Goal: Task Accomplishment & Management: Manage account settings

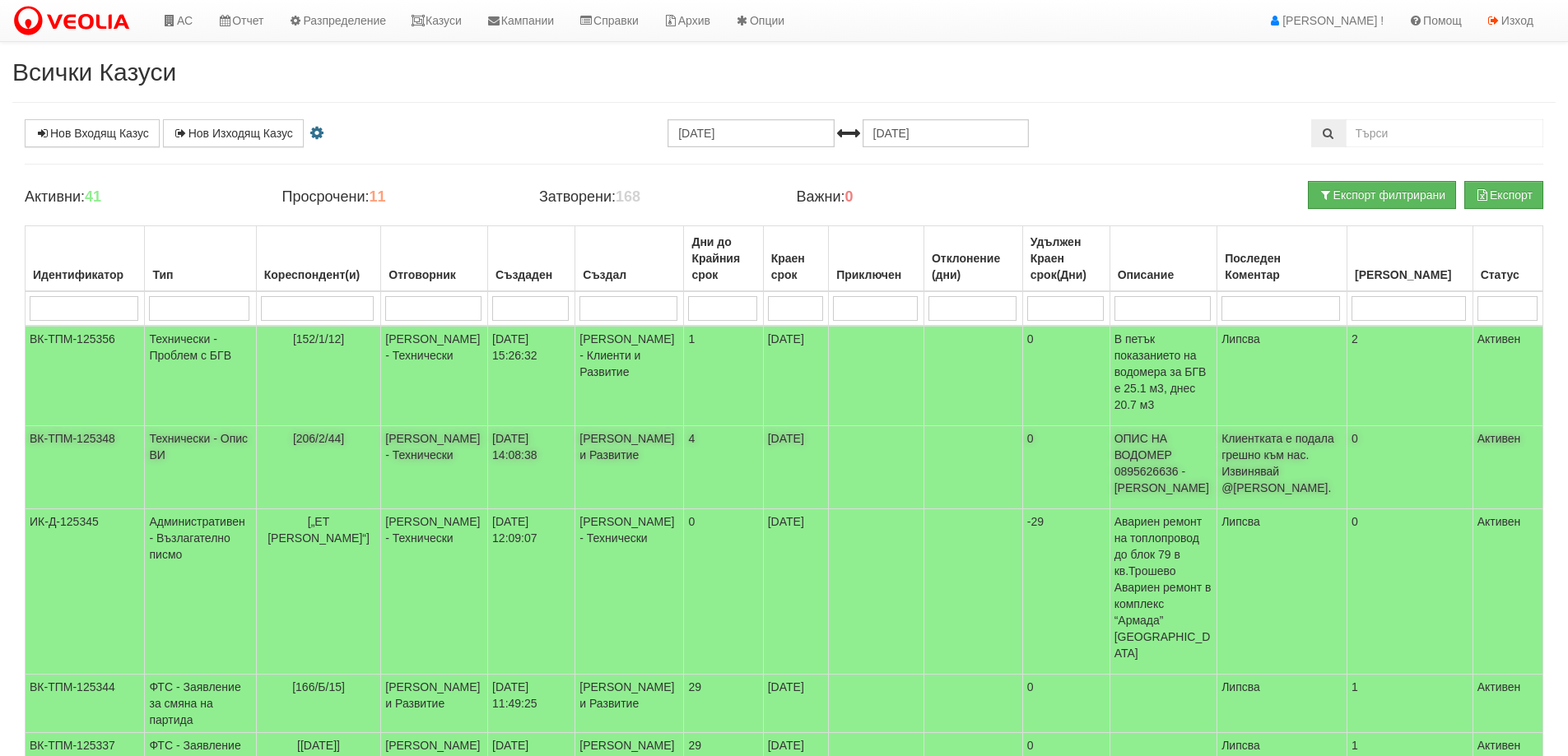
click at [325, 432] on span "[206/2/44]" at bounding box center [318, 439] width 51 height 13
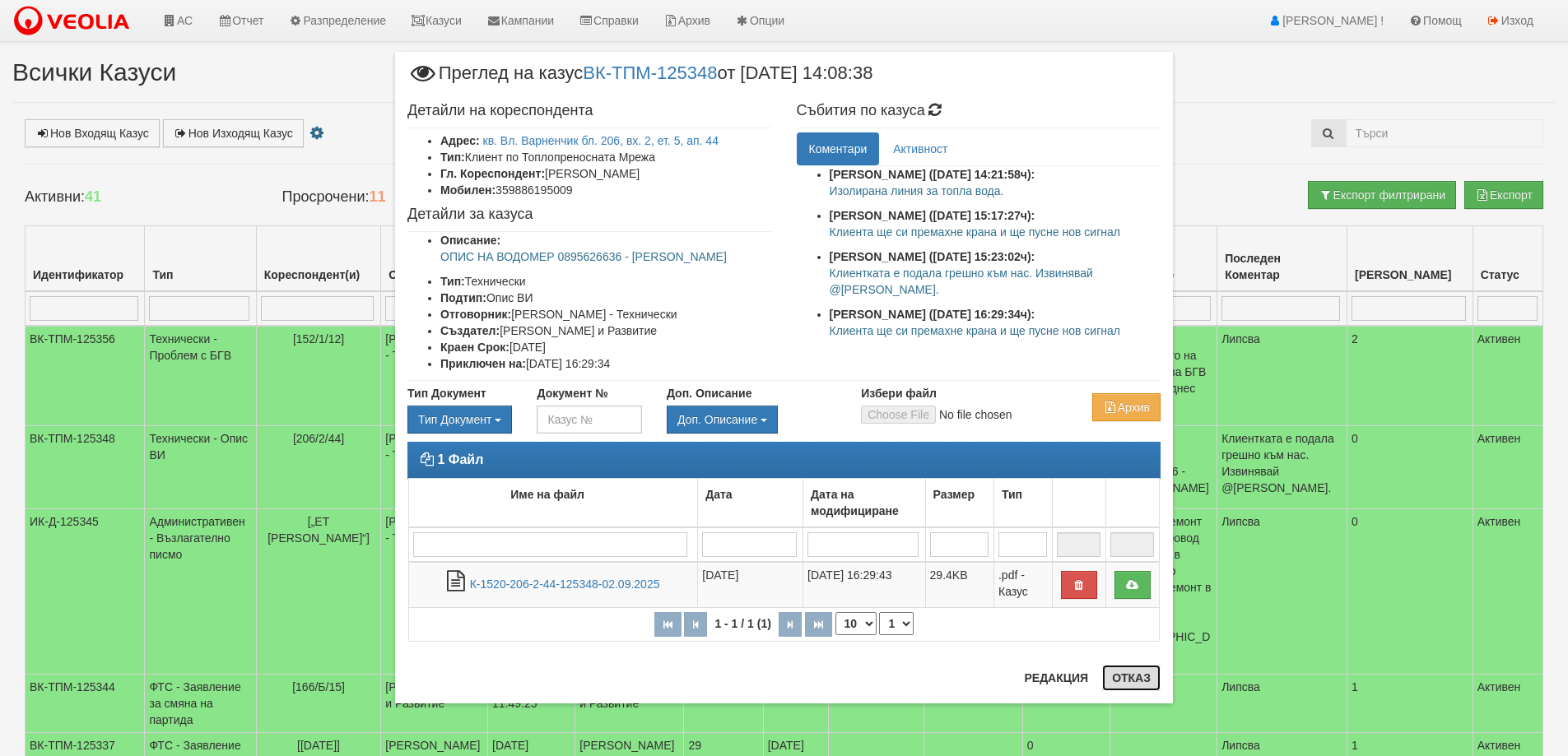
click at [1125, 682] on button "Отказ" at bounding box center [1130, 677] width 58 height 26
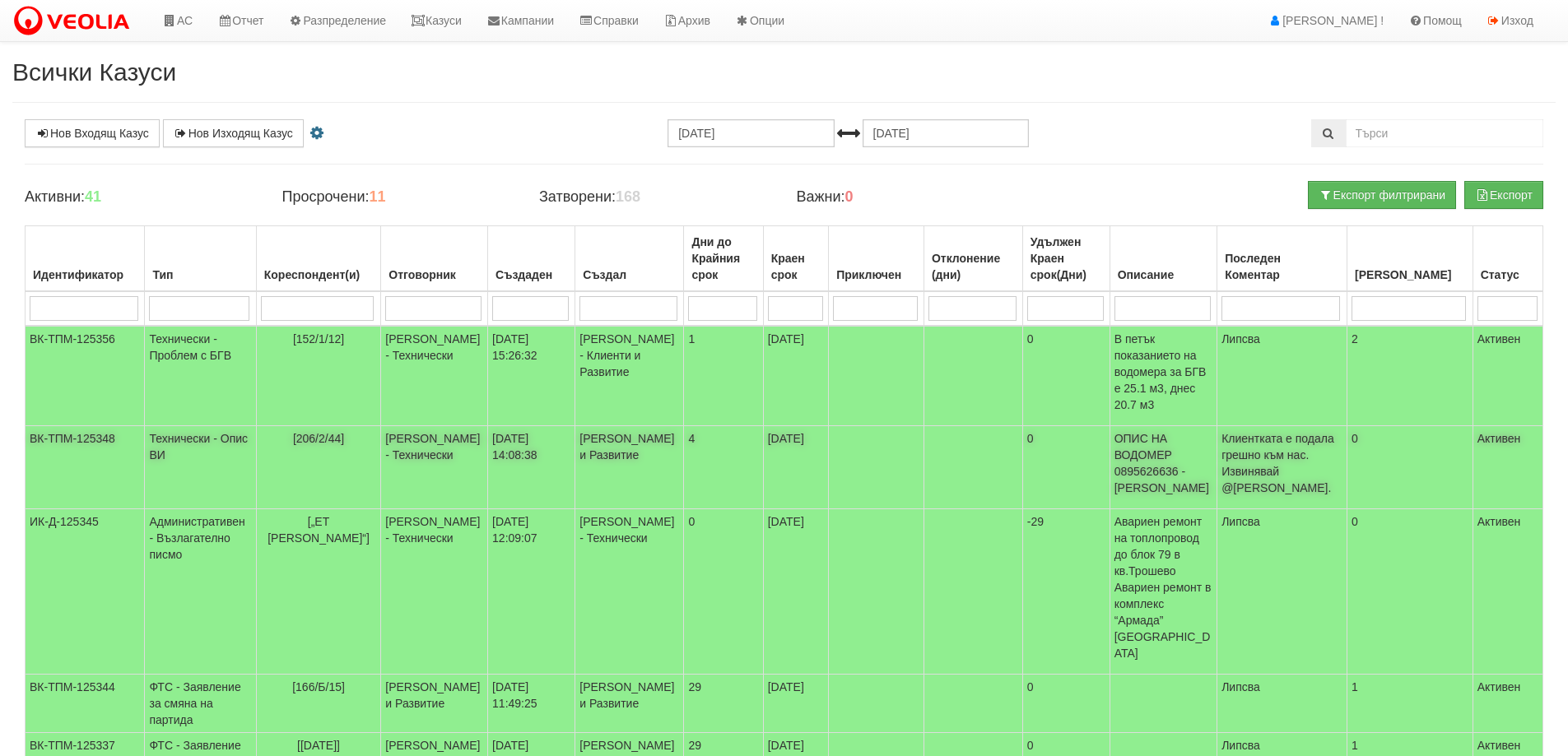
click at [342, 432] on span "[206/2/44]" at bounding box center [318, 439] width 51 height 13
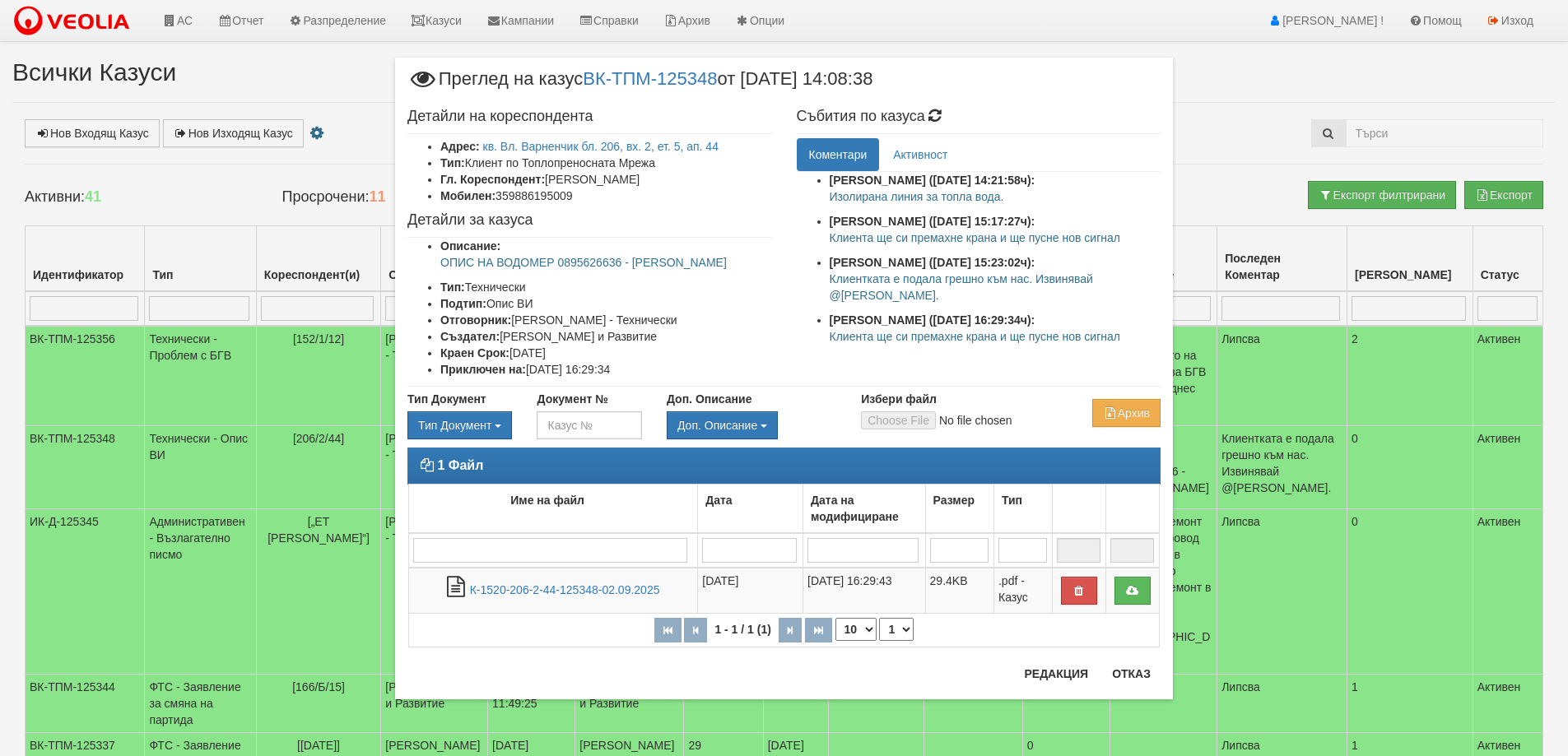
click at [907, 335] on p "Клиента ще си премахне крана и ще пусне нов сигнал" at bounding box center [995, 336] width 331 height 16
copy div "Клиента ще си премахне крана и ще пусне нов сигнал [PERSON_NAME] ([DATE] 14:13:…"
click at [1126, 669] on button "Отказ" at bounding box center [1130, 674] width 58 height 26
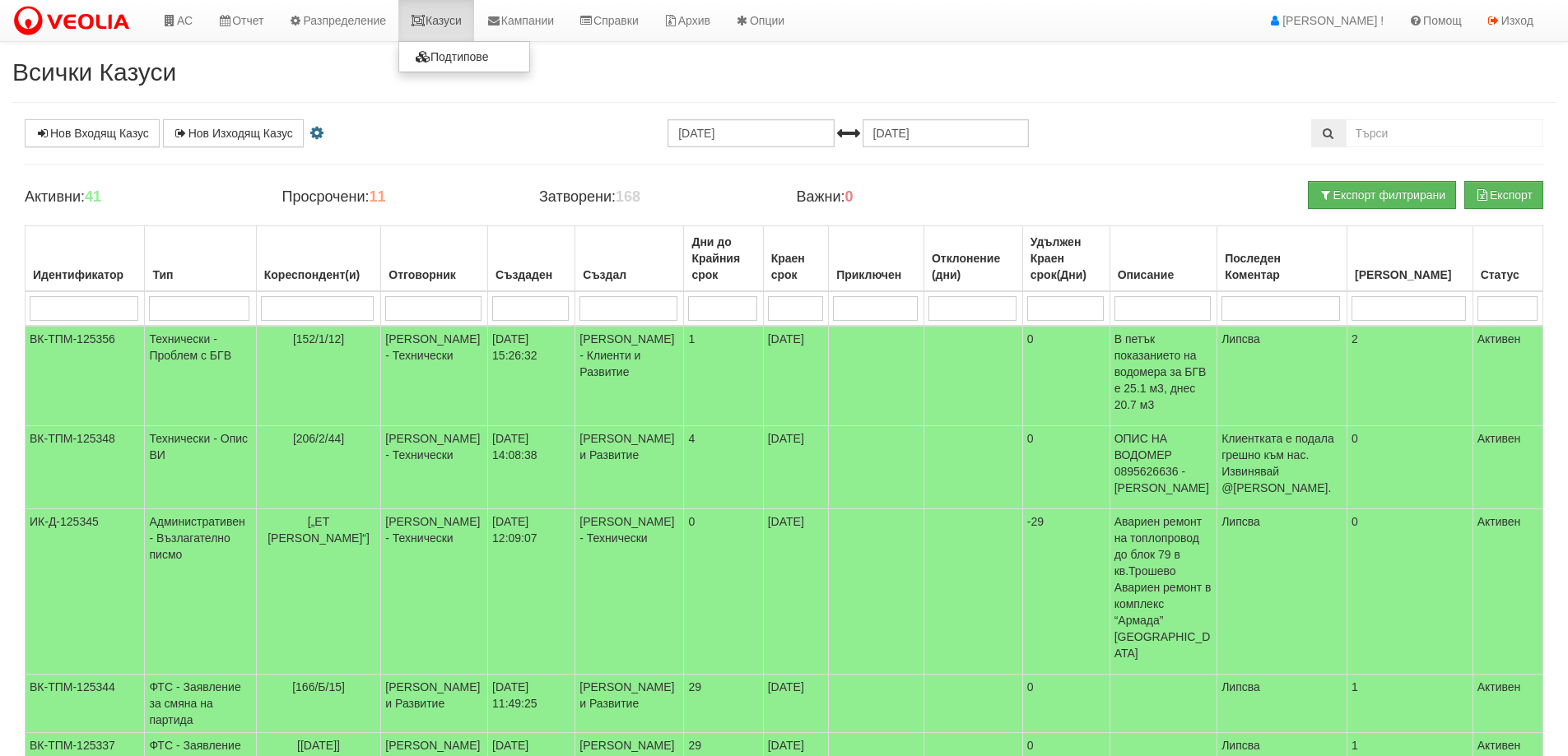
click at [453, 19] on link "Казуси" at bounding box center [436, 20] width 76 height 41
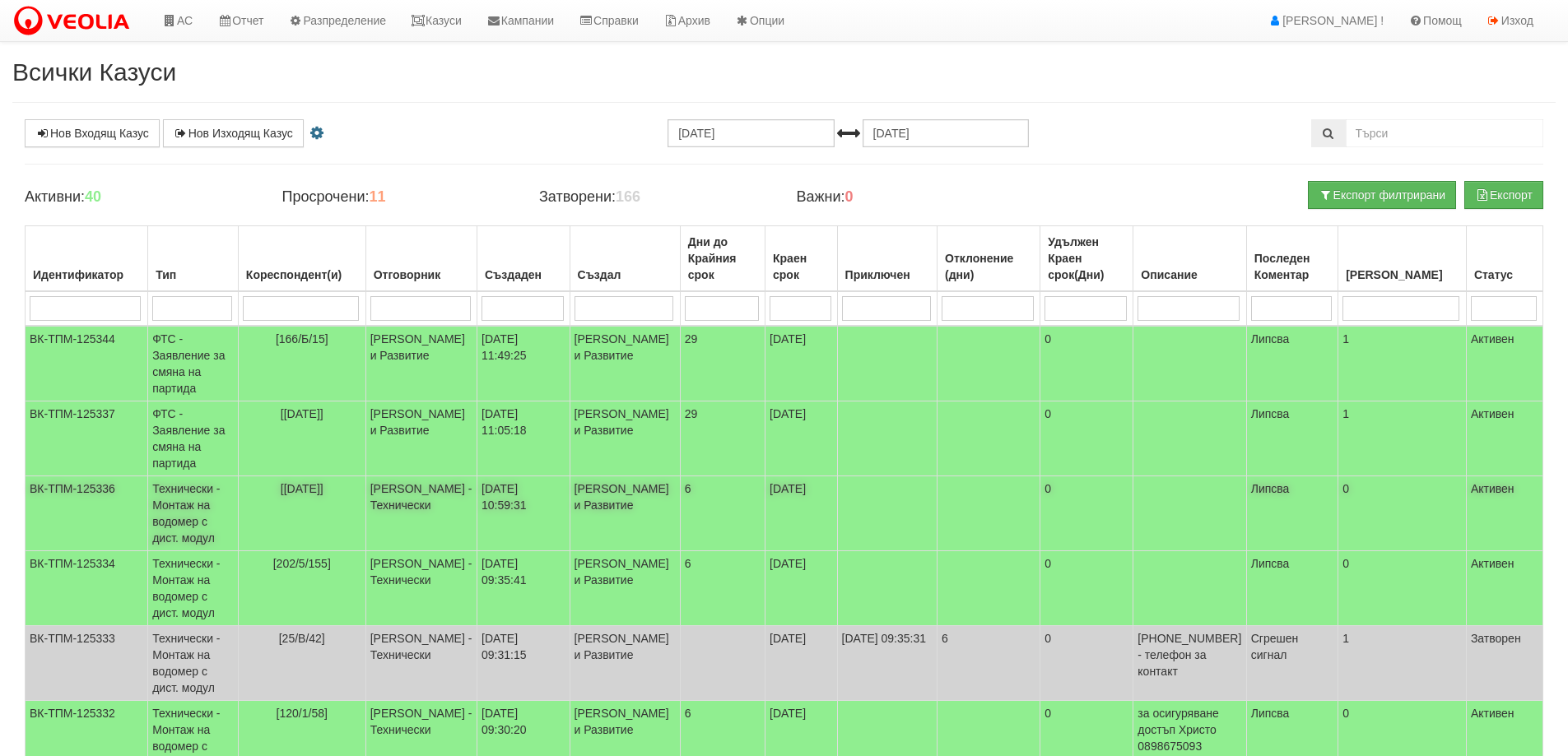
click at [309, 482] on td "[[DATE]]" at bounding box center [301, 514] width 127 height 75
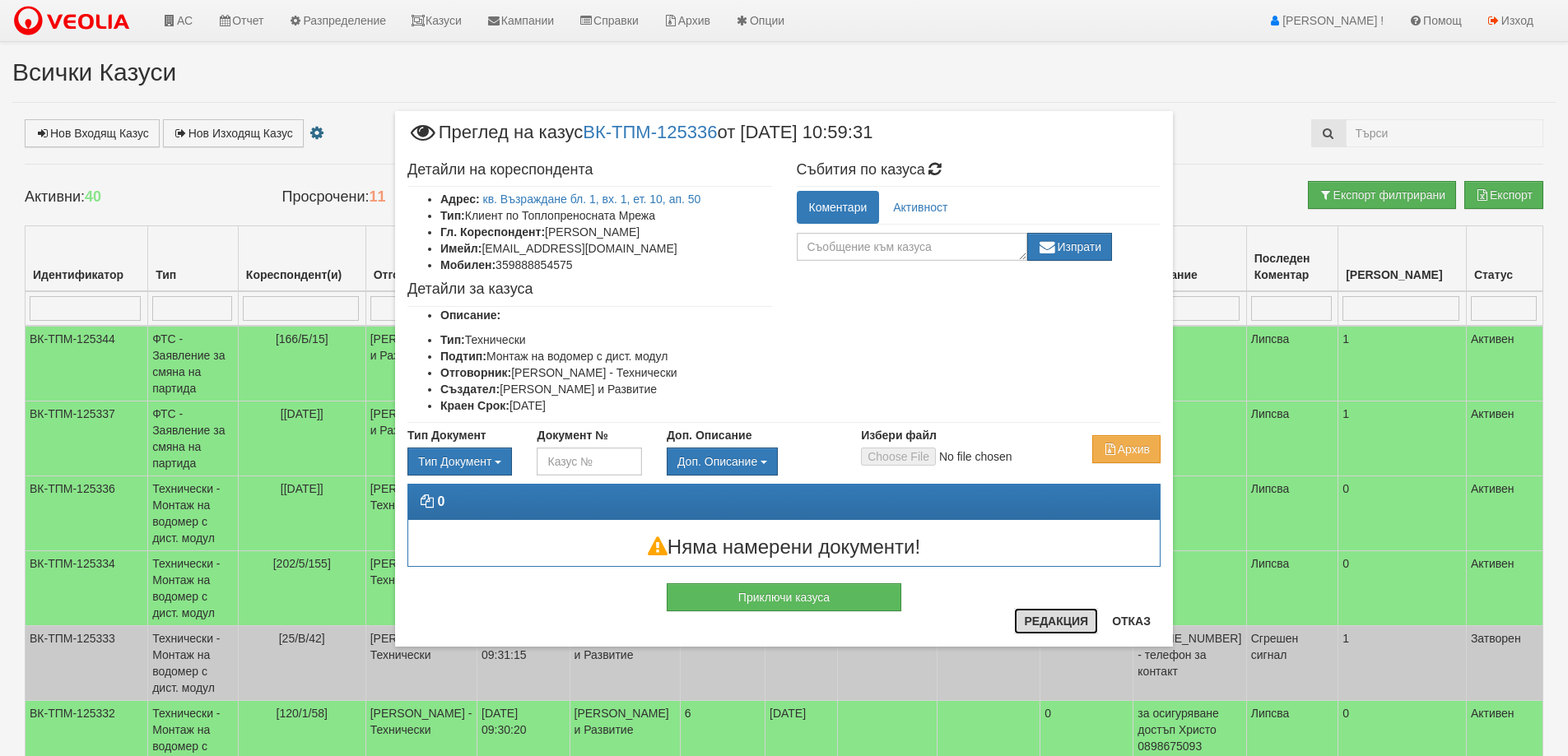
click at [1054, 624] on button "Редакция" at bounding box center [1056, 621] width 84 height 26
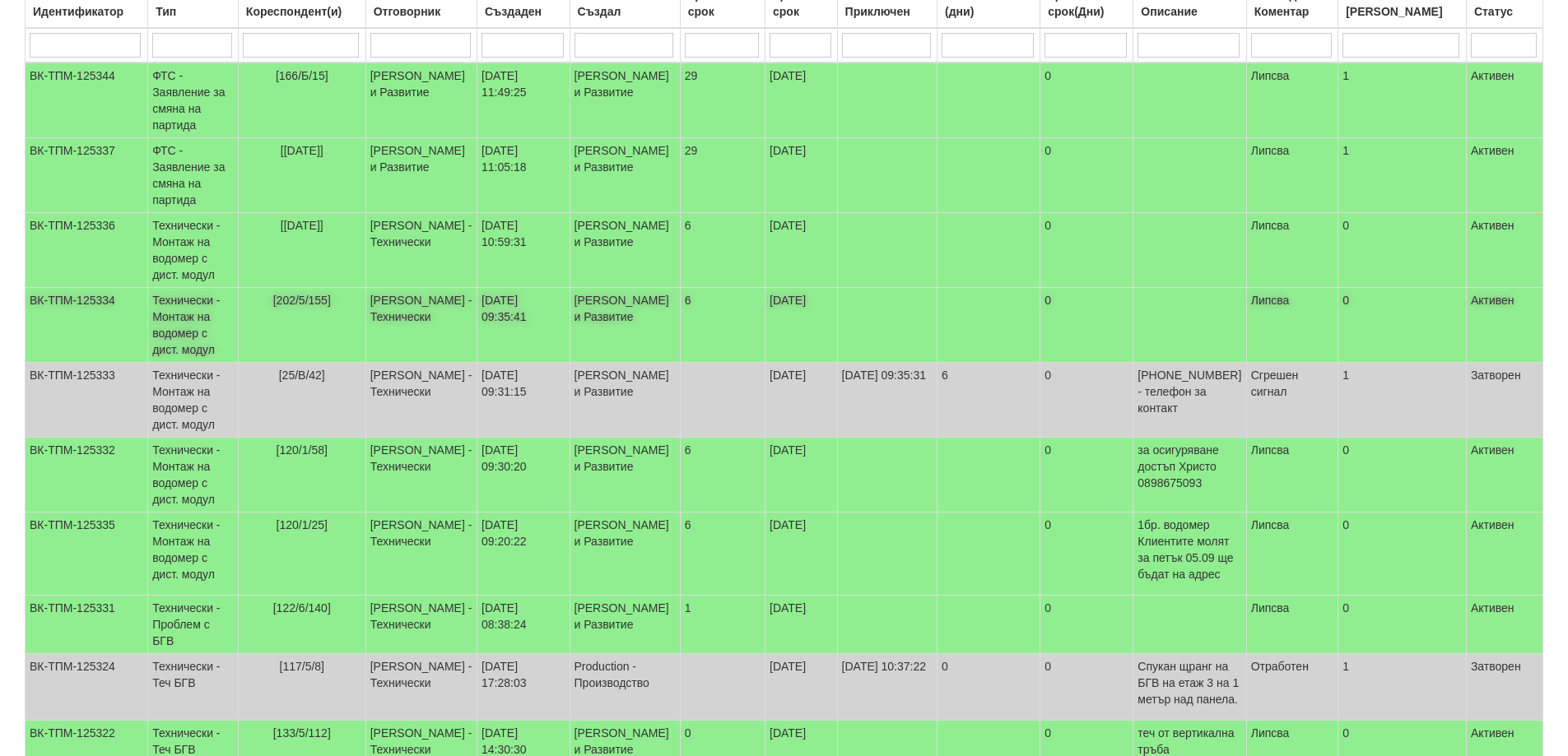
scroll to position [70, 0]
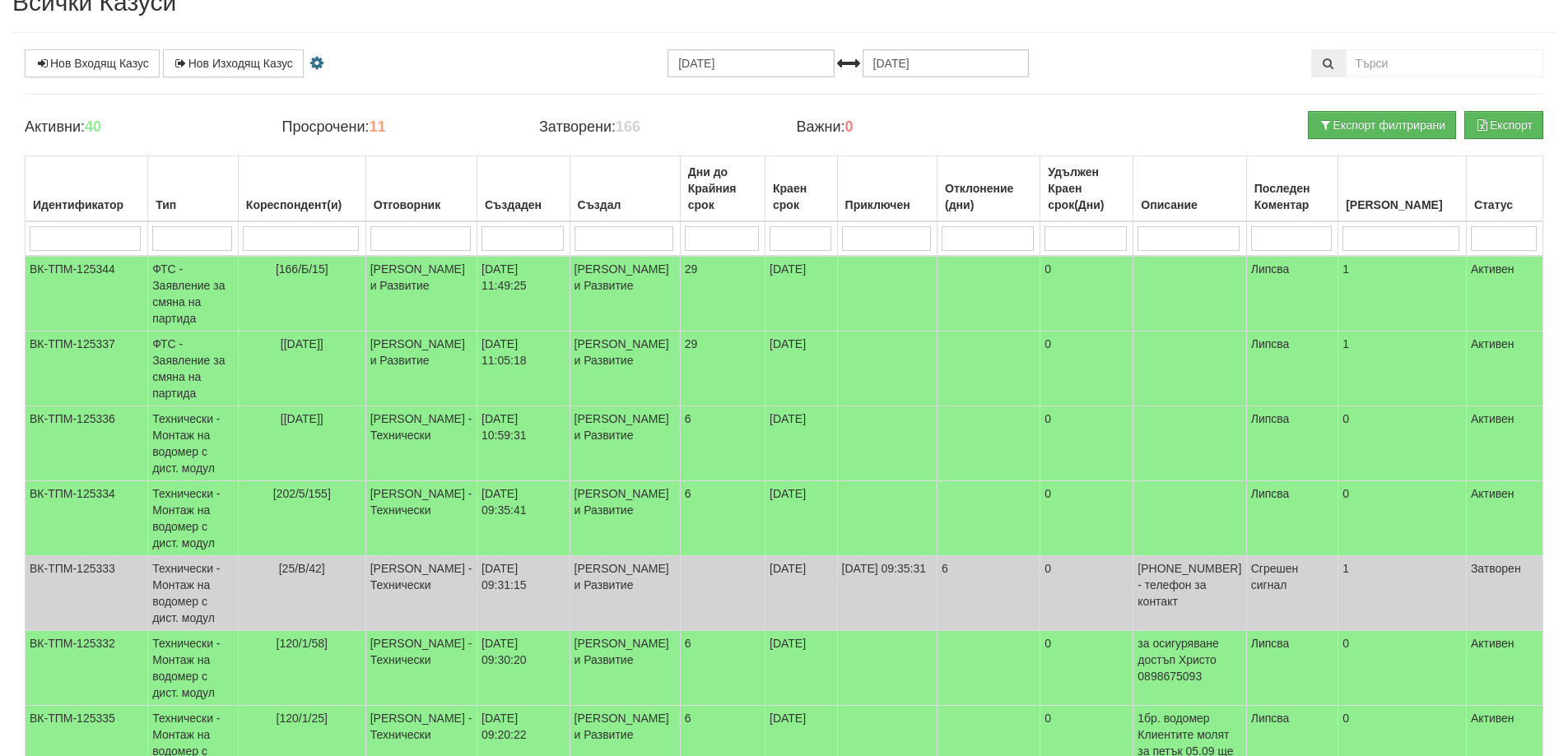
click at [289, 237] on input "search" at bounding box center [300, 239] width 116 height 25
type input "0"
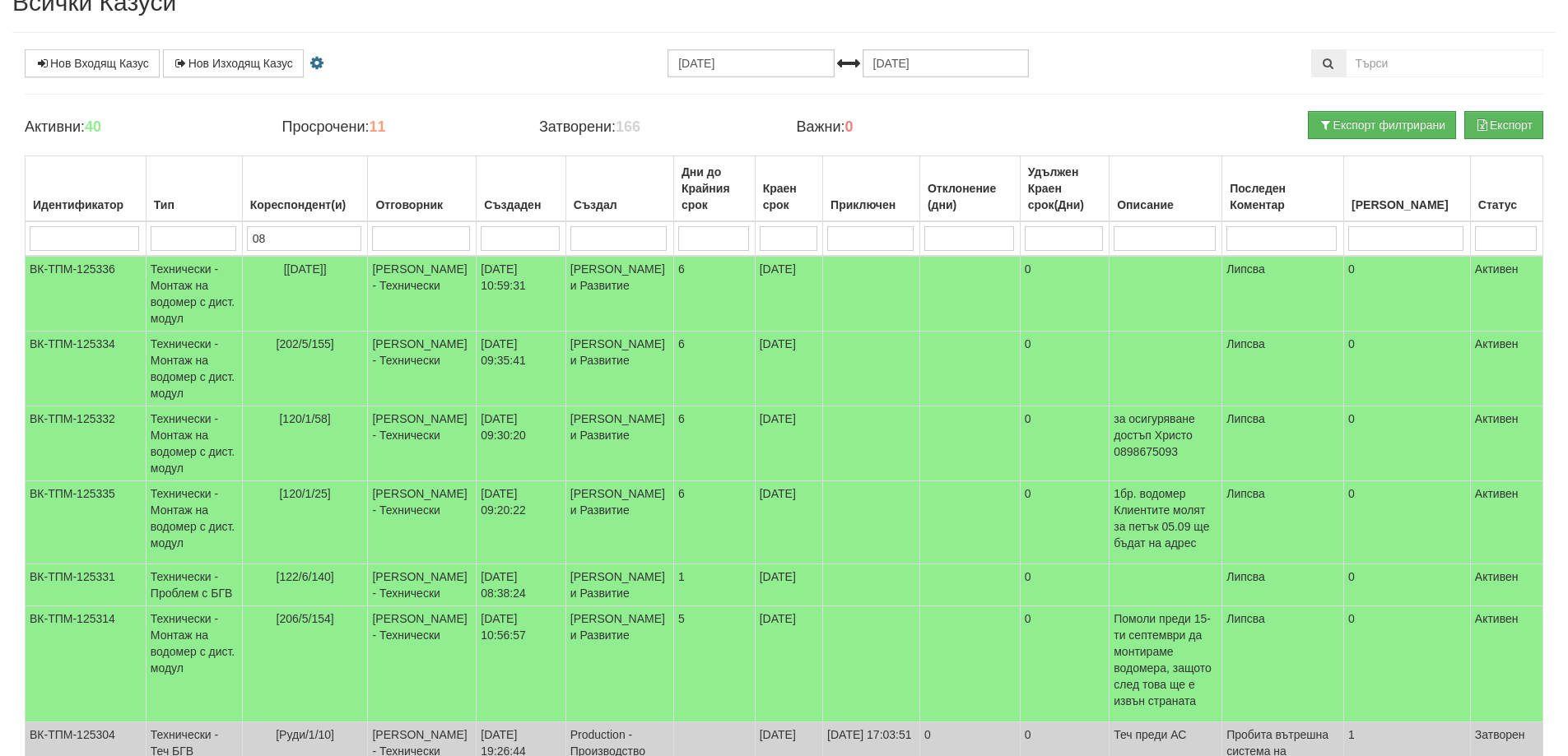
type input "080"
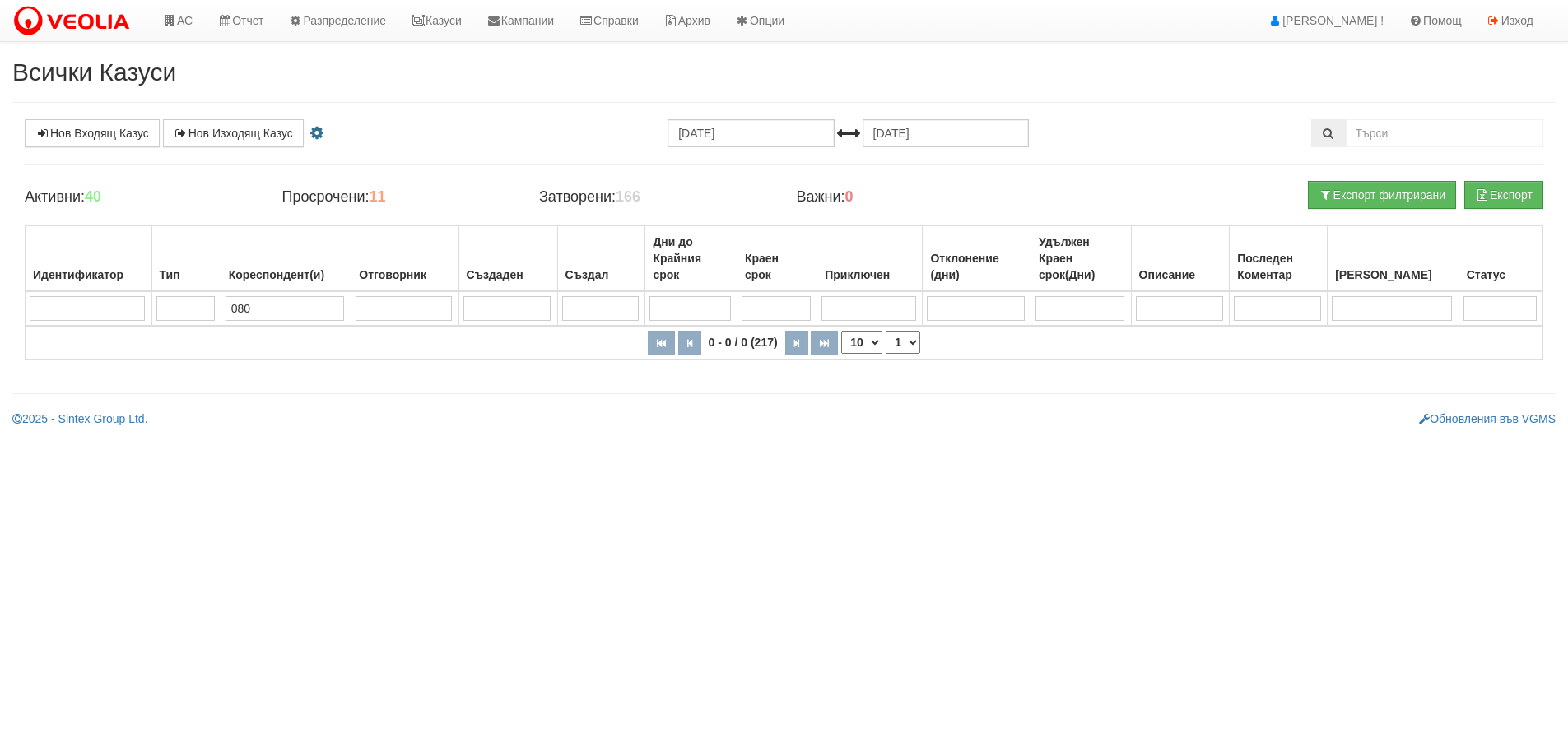
scroll to position [0, 0]
type input "0"
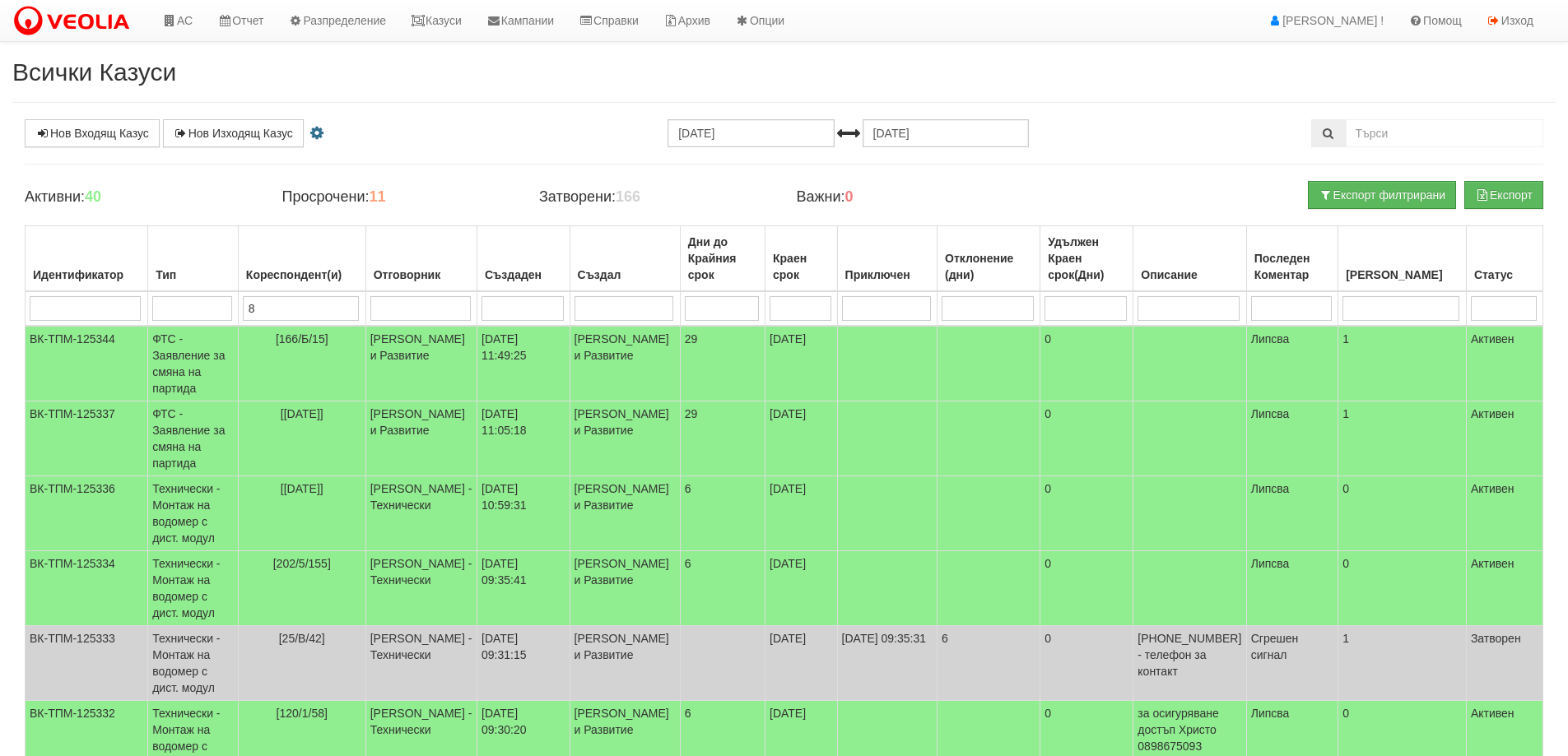
type input "80"
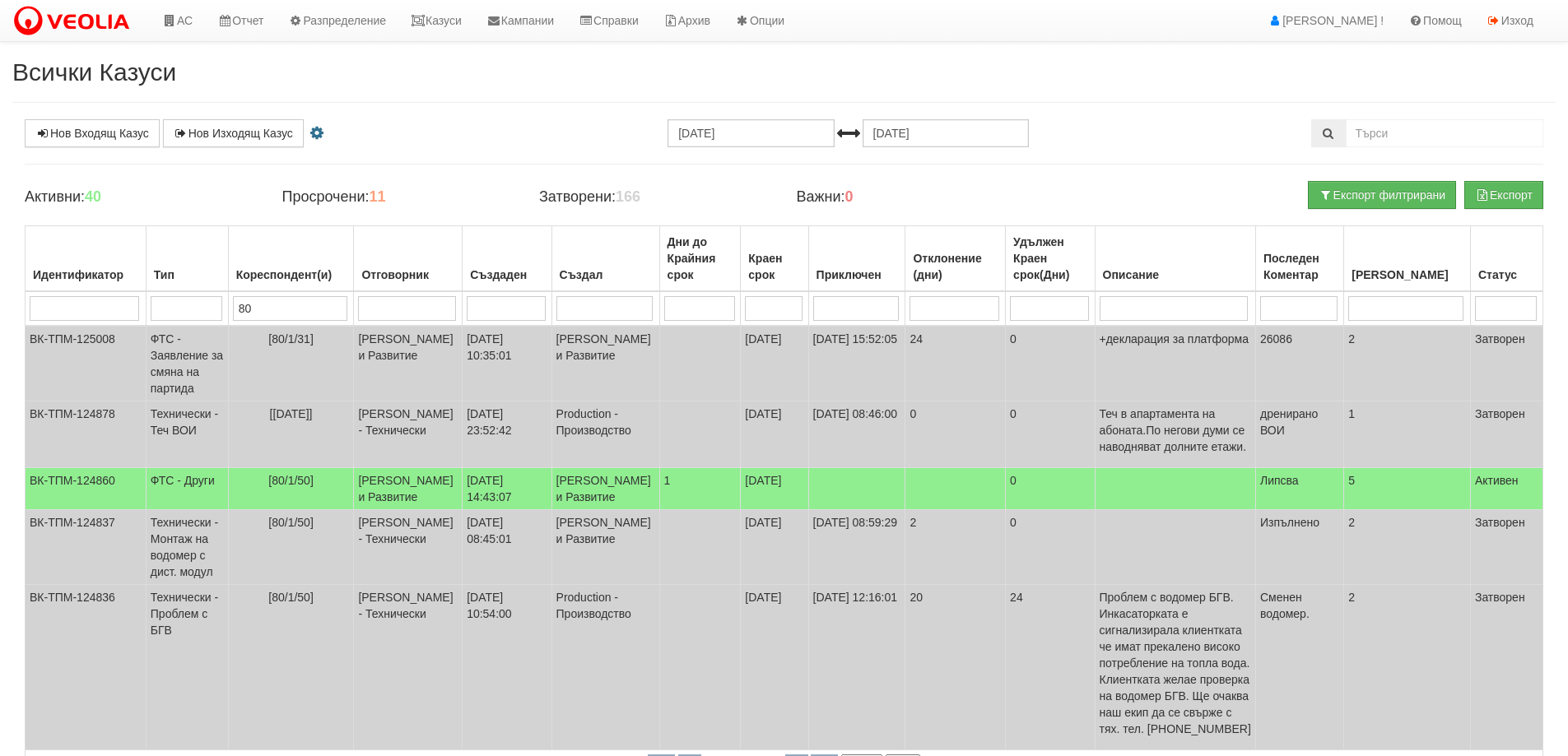
type input "80"
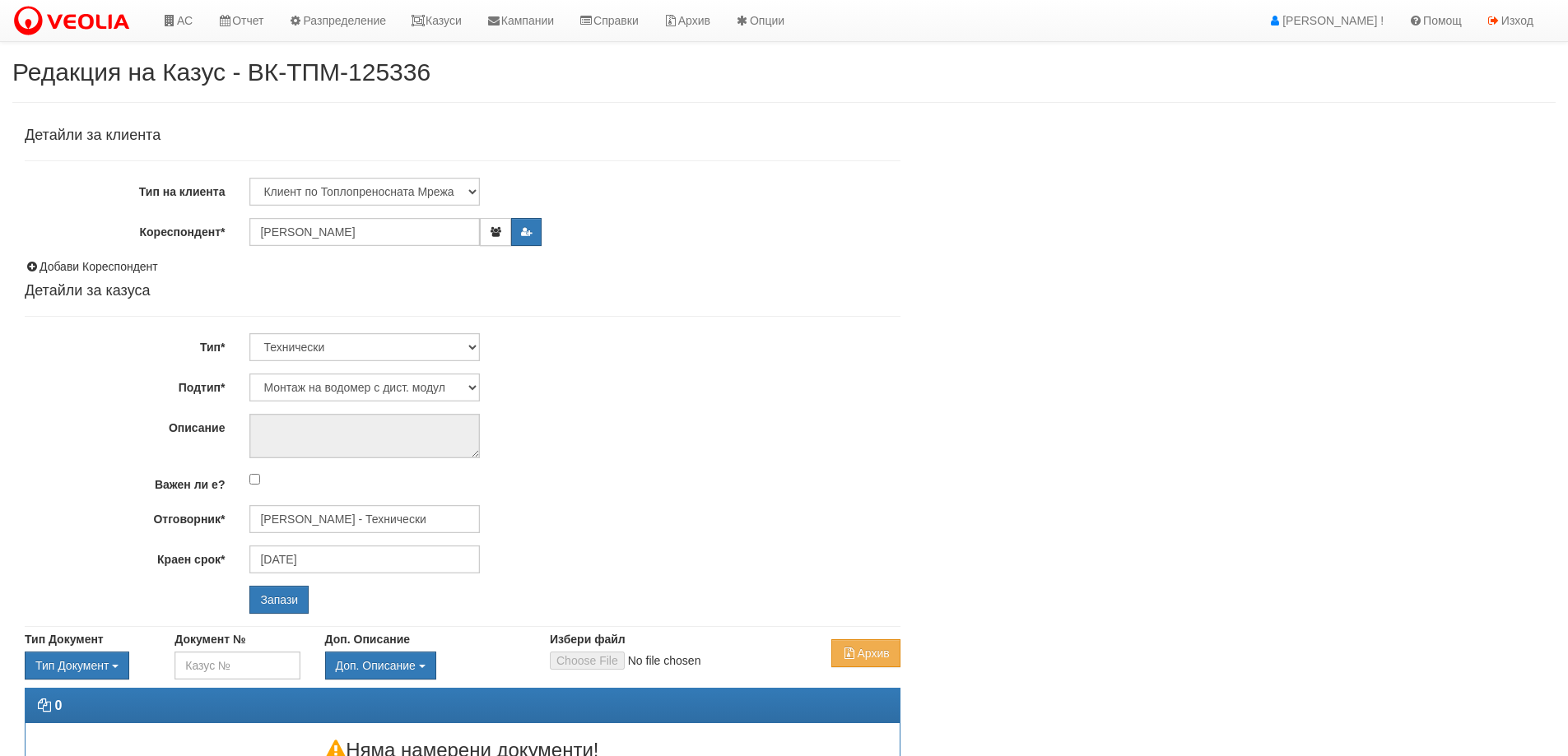
select select "Монтаж на водомер с дист. модул"
click at [309, 523] on input "[PERSON_NAME] - Технически" at bounding box center [364, 518] width 231 height 28
type input "S"
click at [318, 538] on div "[PERSON_NAME] - Технически" at bounding box center [719, 544] width 937 height 20
type input "[PERSON_NAME] - Технически"
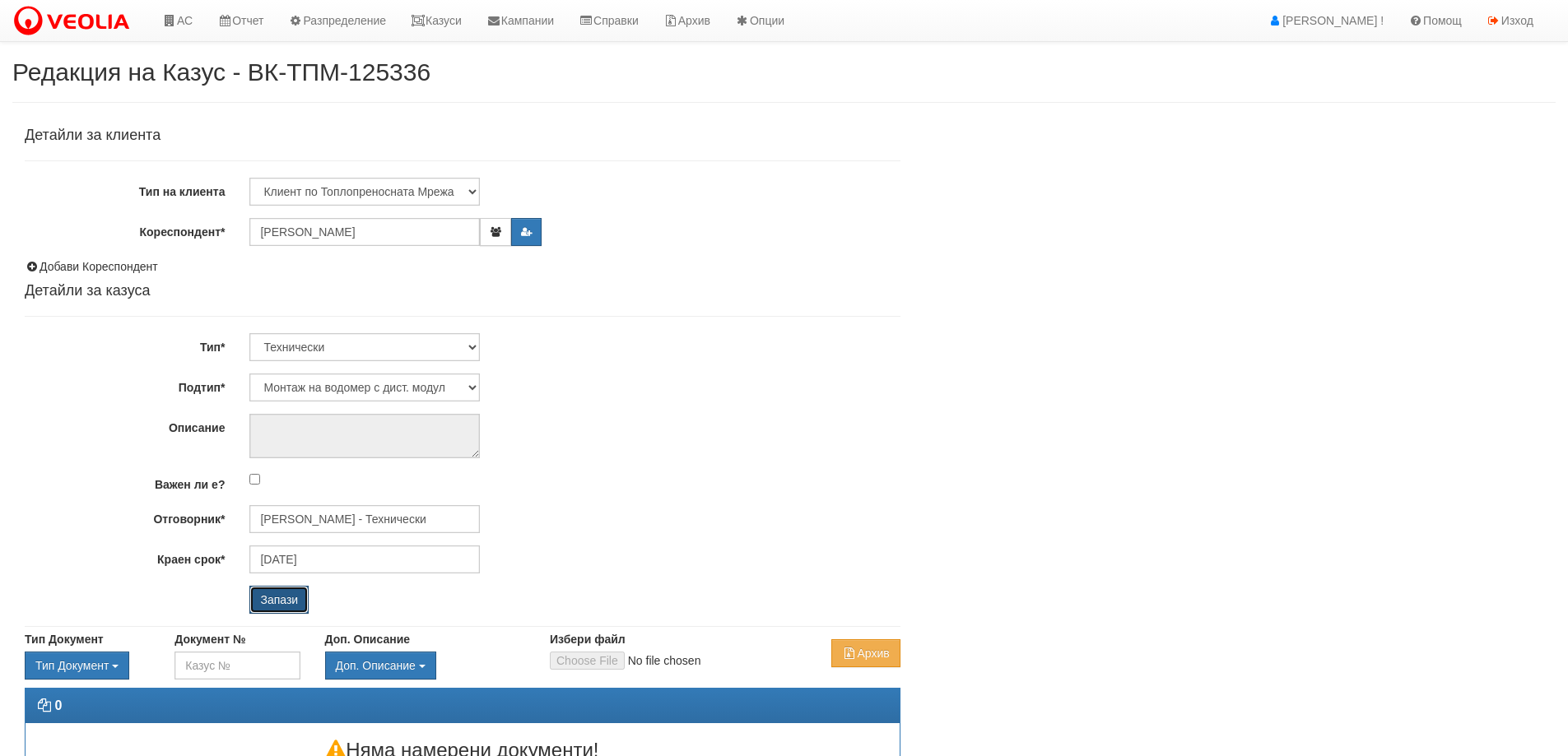
click at [271, 596] on input "Запази" at bounding box center [279, 600] width 59 height 28
